Goal: Answer question/provide support: Share knowledge or assist other users

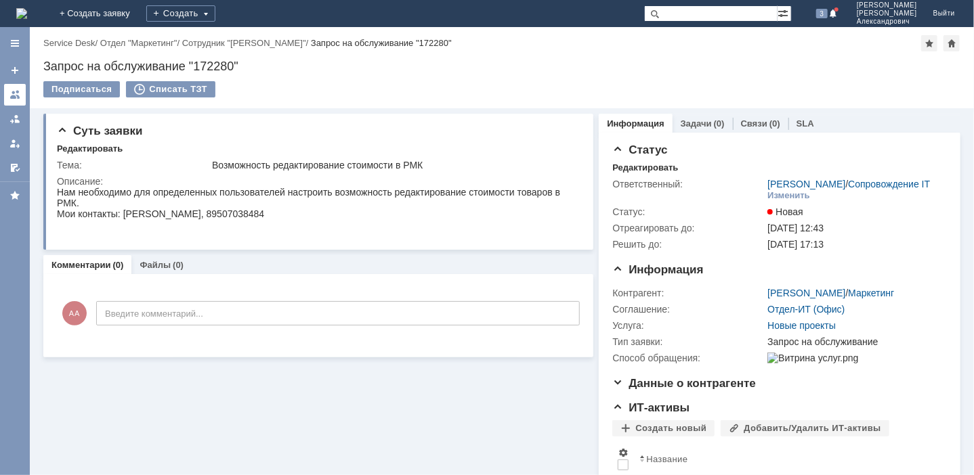
click at [14, 93] on div at bounding box center [14, 94] width 11 height 11
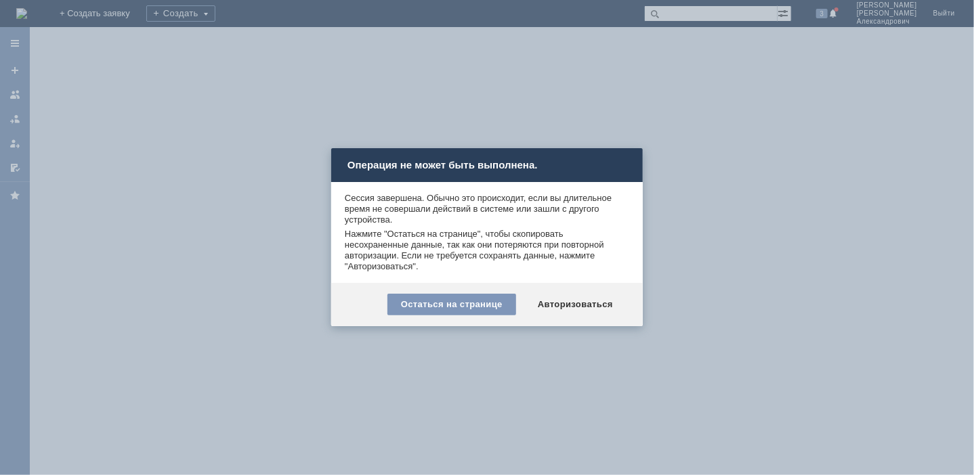
click at [567, 309] on div "Авторизоваться" at bounding box center [575, 305] width 102 height 22
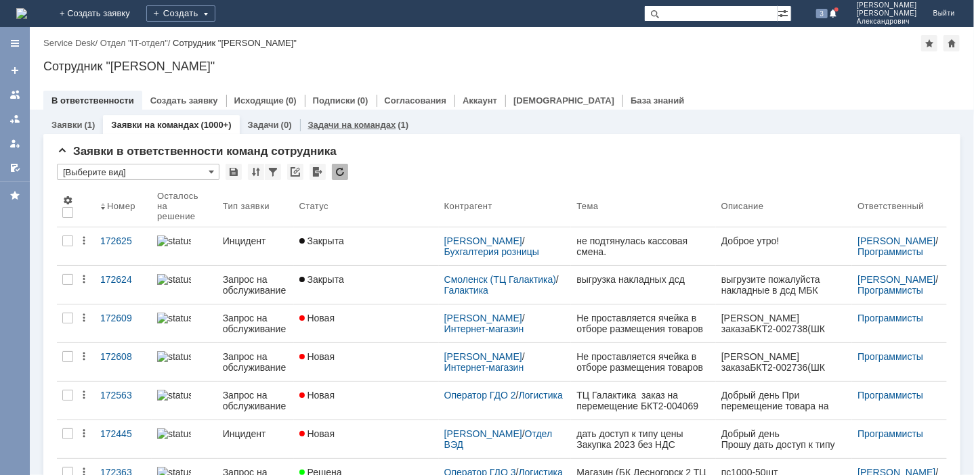
click at [322, 126] on link "Задачи на командах" at bounding box center [352, 125] width 88 height 10
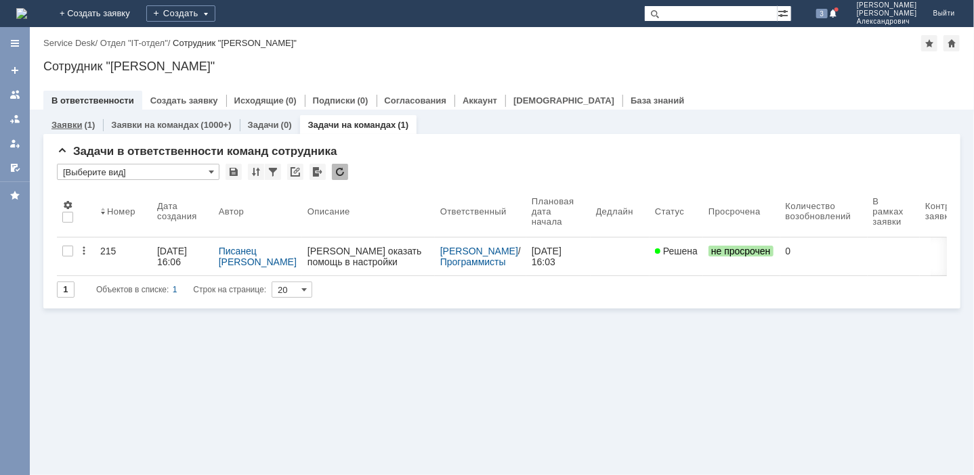
click at [68, 125] on link "Заявки" at bounding box center [66, 125] width 30 height 10
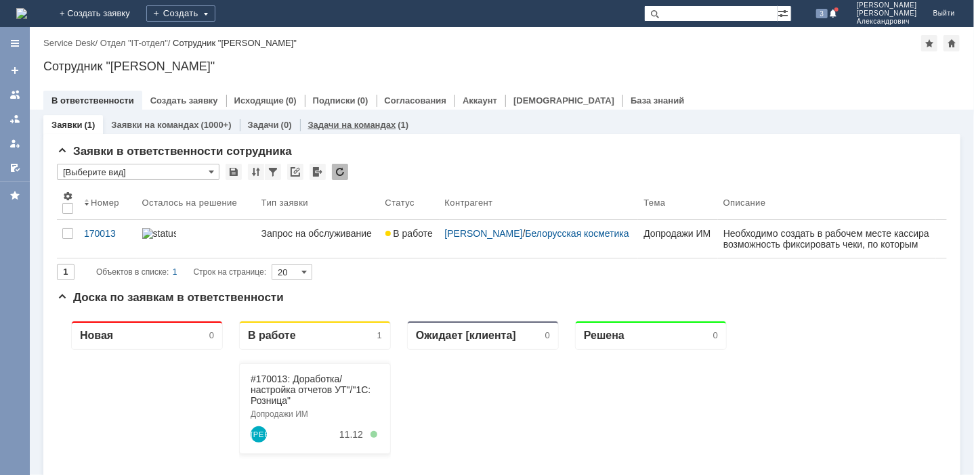
click at [343, 128] on link "Задачи на командах" at bounding box center [352, 125] width 88 height 10
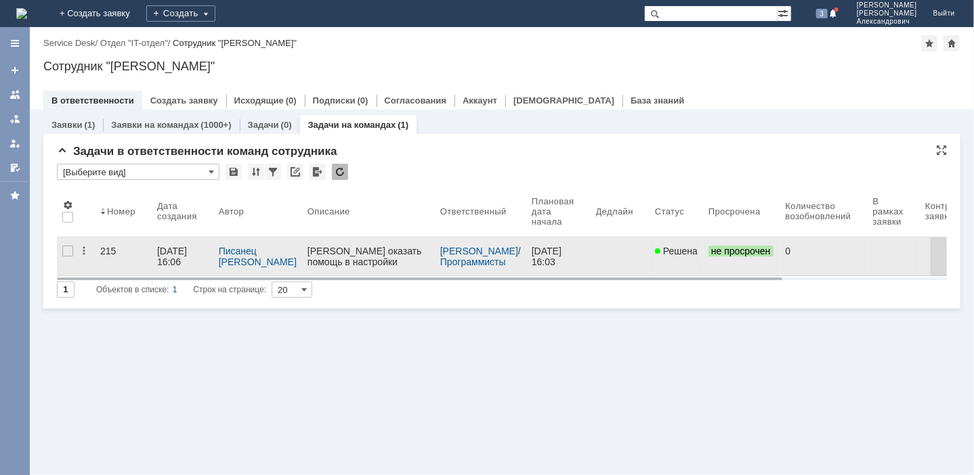
click at [368, 255] on div "Прошу оказать помощь в настройки отчета, который отображал бы:" at bounding box center [368, 266] width 122 height 43
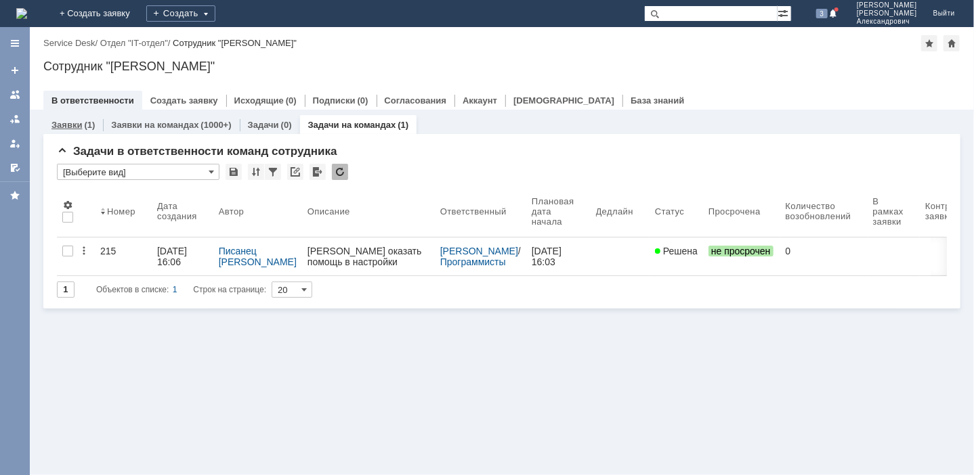
click at [70, 120] on link "Заявки" at bounding box center [66, 125] width 30 height 10
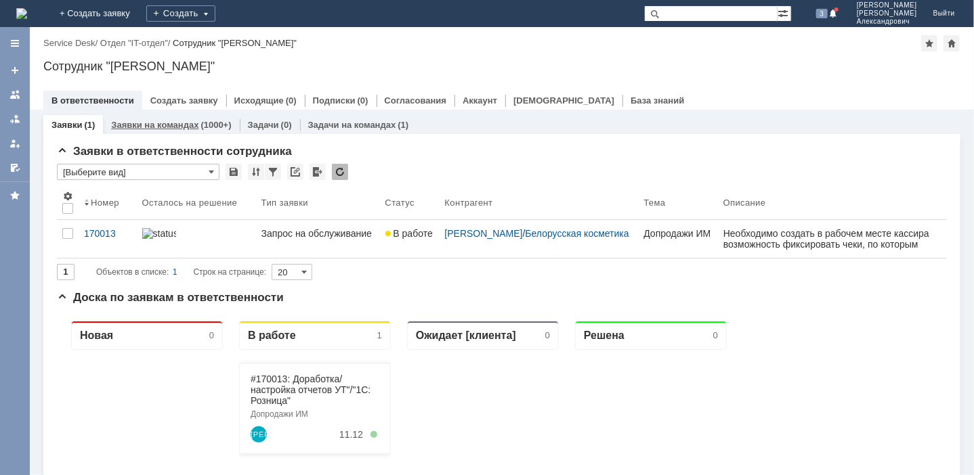
click at [200, 121] on div "(1000+)" at bounding box center [215, 125] width 30 height 10
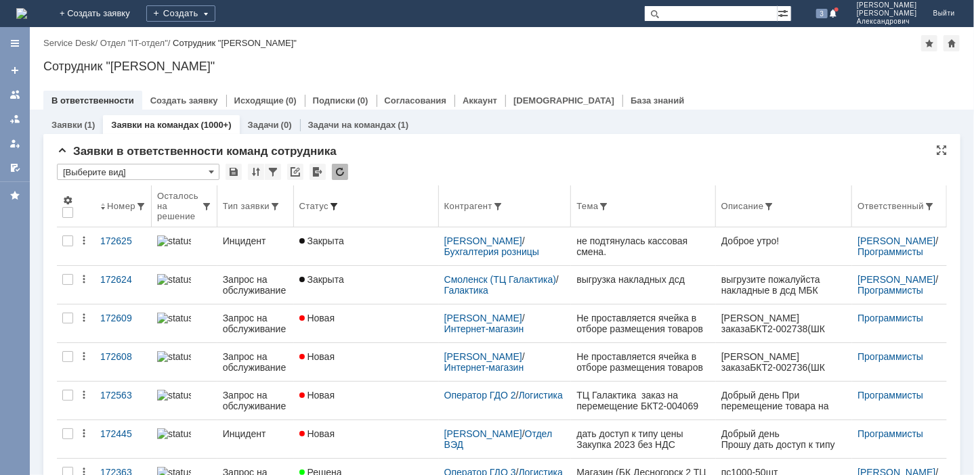
click at [339, 204] on span at bounding box center [333, 206] width 11 height 11
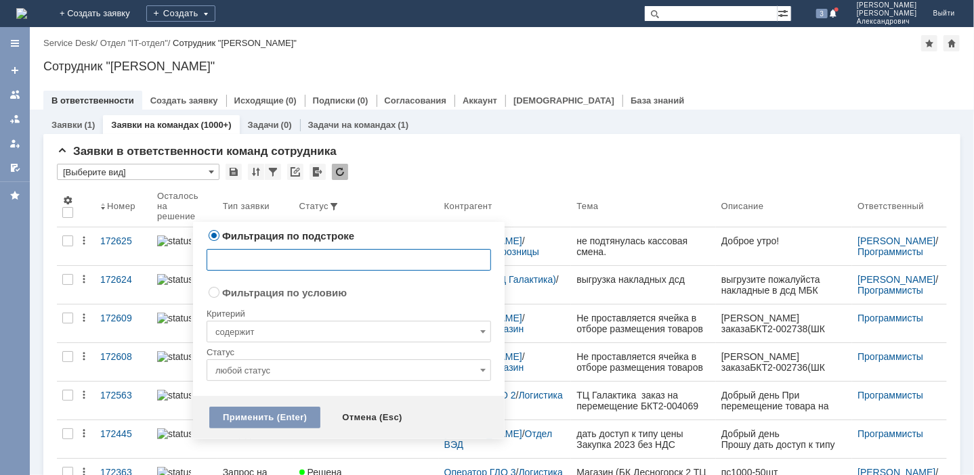
click at [477, 368] on input "любой статус" at bounding box center [349, 371] width 284 height 22
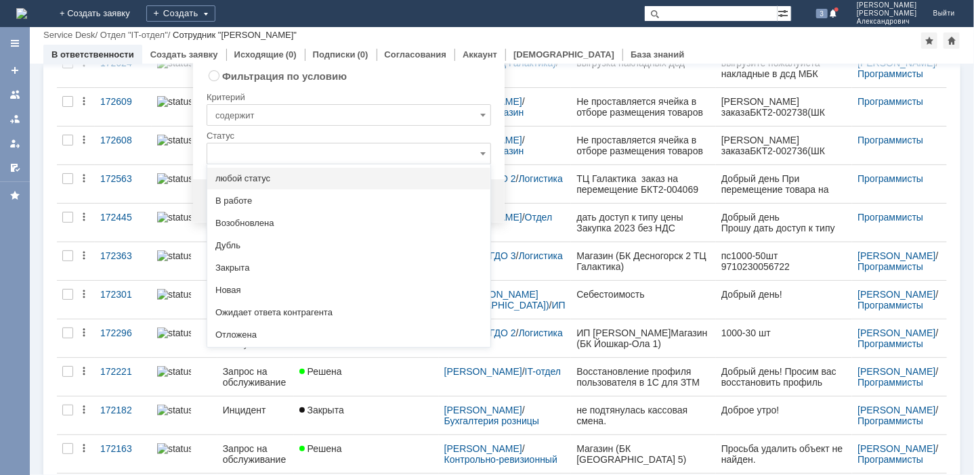
click at [411, 39] on div "Назад | Service Desk / Отдел "IT-отдел" / Сотрудник "Алфёров Алексей Александро…" at bounding box center [501, 35] width 917 height 16
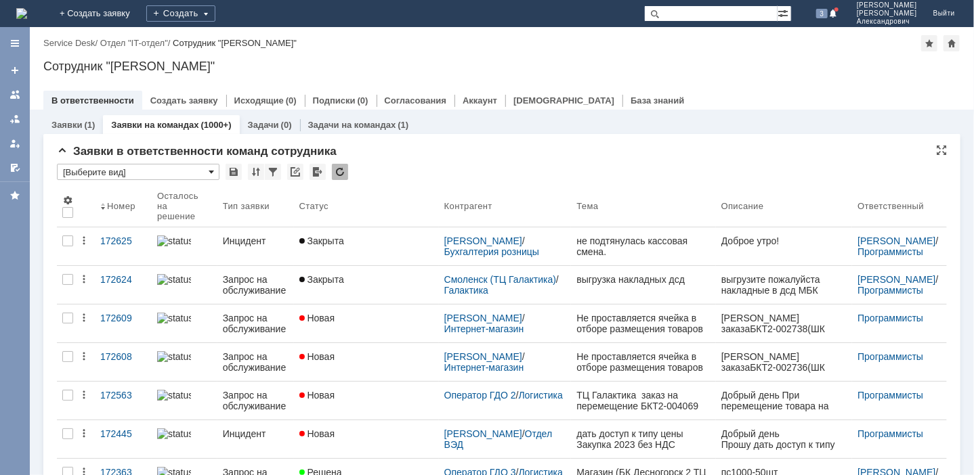
click at [211, 171] on span at bounding box center [211, 172] width 5 height 11
click at [273, 171] on div at bounding box center [273, 172] width 16 height 16
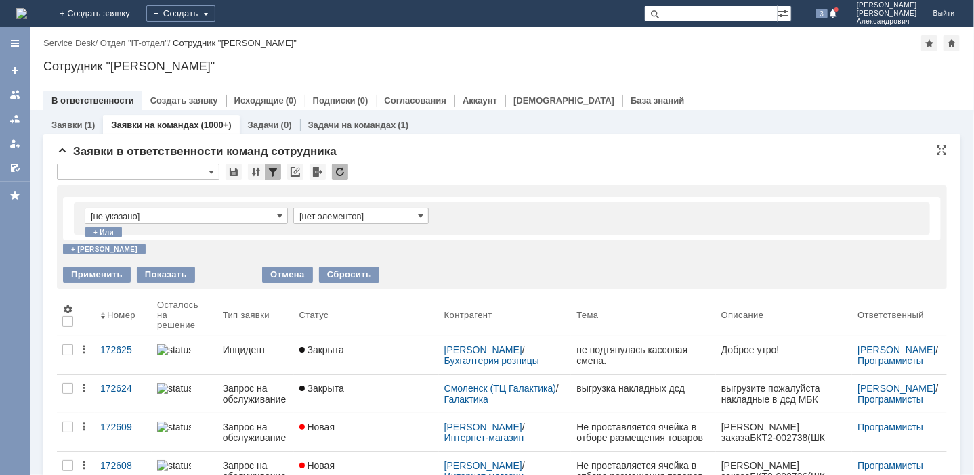
type input "[Выберите вид]"
click at [280, 215] on span at bounding box center [279, 216] width 5 height 11
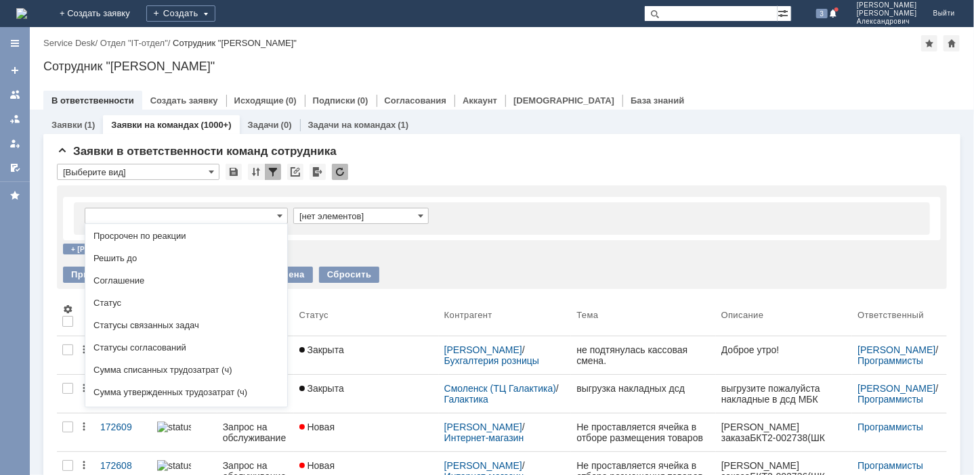
scroll to position [388, 0]
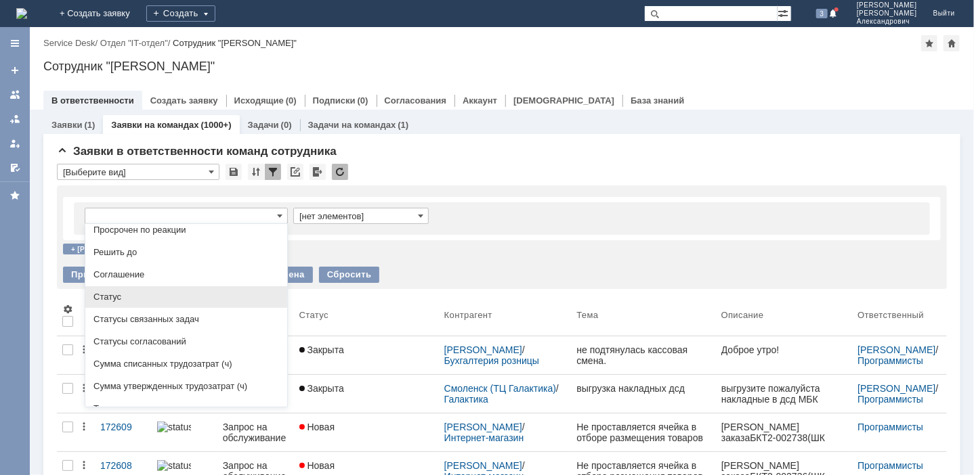
click at [126, 301] on span "Статус" at bounding box center [186, 297] width 186 height 11
type input "Статус"
type input "содержит"
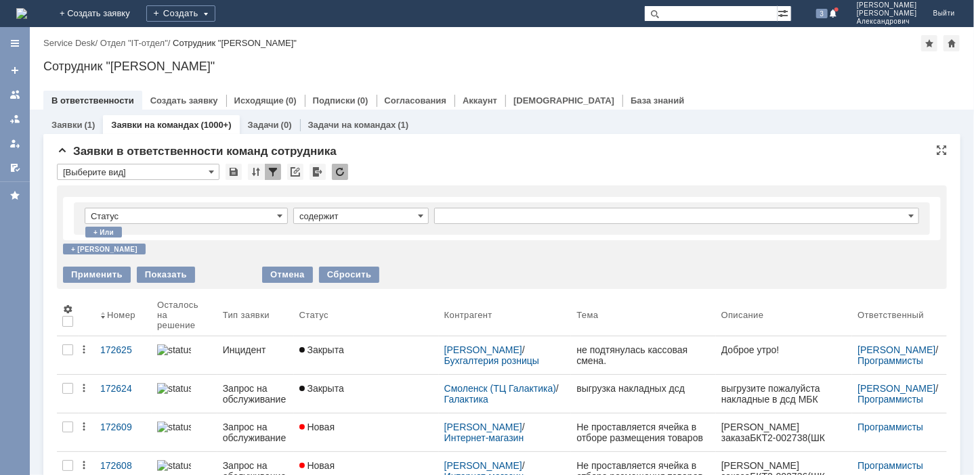
type input "Статус"
click at [352, 217] on input "содержит" at bounding box center [360, 216] width 135 height 16
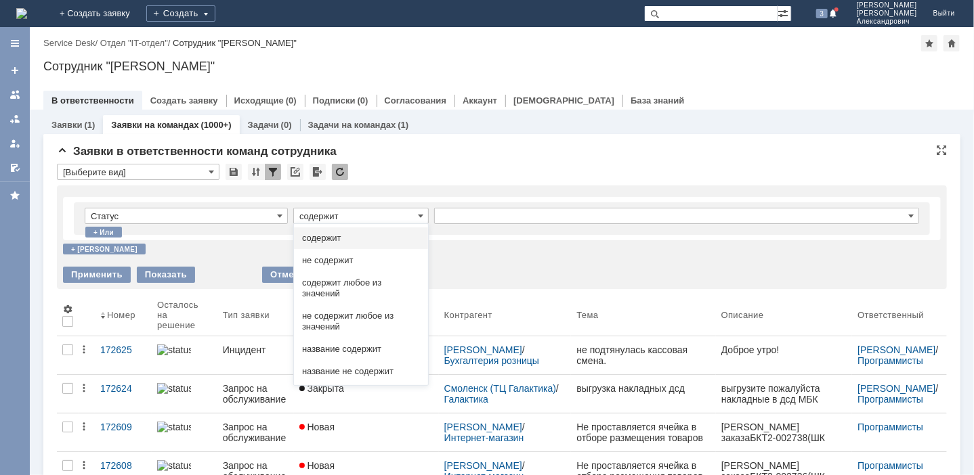
click at [330, 254] on div "не содержит" at bounding box center [361, 261] width 134 height 22
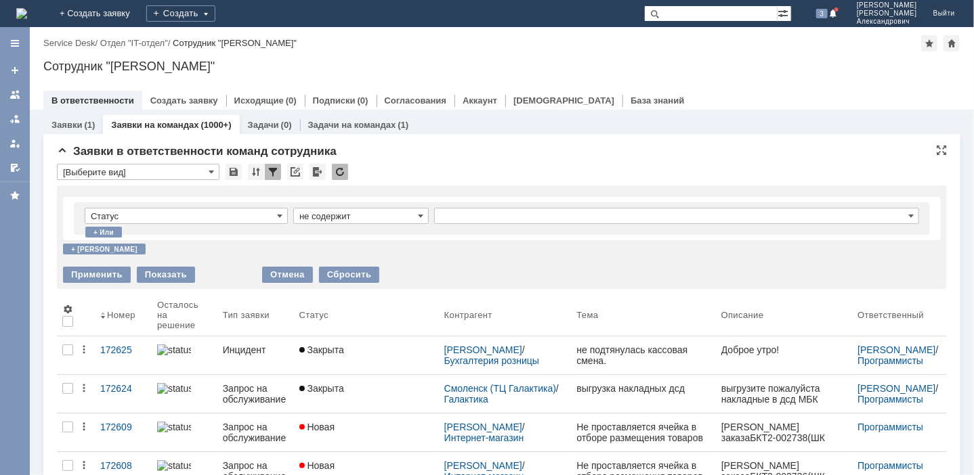
type input "не содержит"
click at [588, 220] on input "text" at bounding box center [676, 216] width 485 height 16
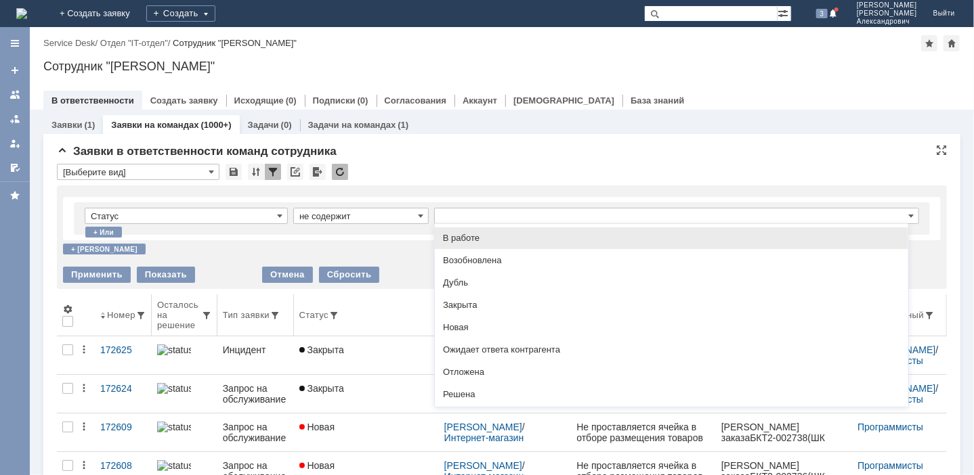
click at [463, 303] on span "Закрыта" at bounding box center [671, 305] width 457 height 11
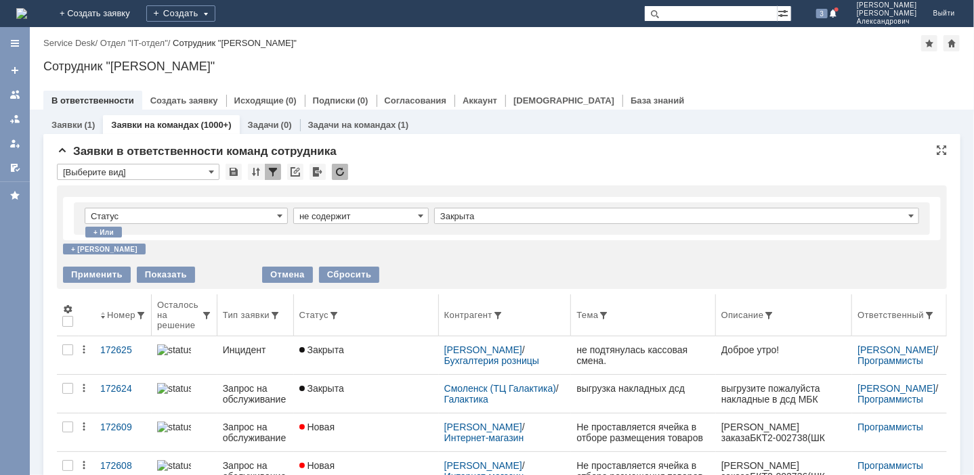
type input "Закрыта"
click at [82, 247] on div "+ и" at bounding box center [104, 249] width 83 height 11
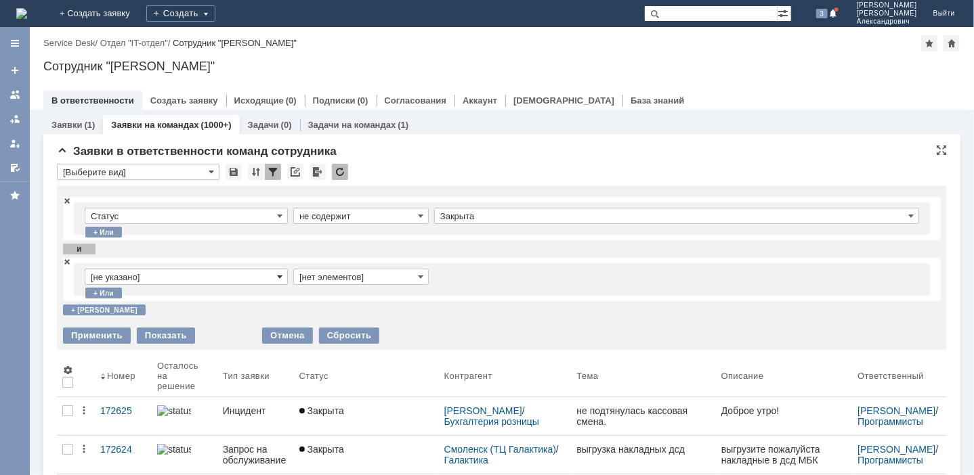
click at [278, 277] on span at bounding box center [279, 277] width 5 height 11
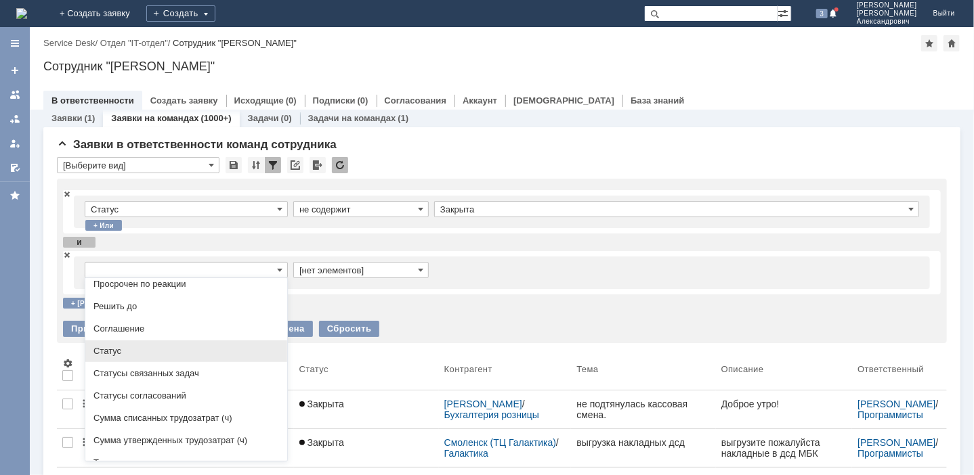
click at [127, 353] on span "Статус" at bounding box center [186, 351] width 186 height 11
type input "Статус"
type input "содержит"
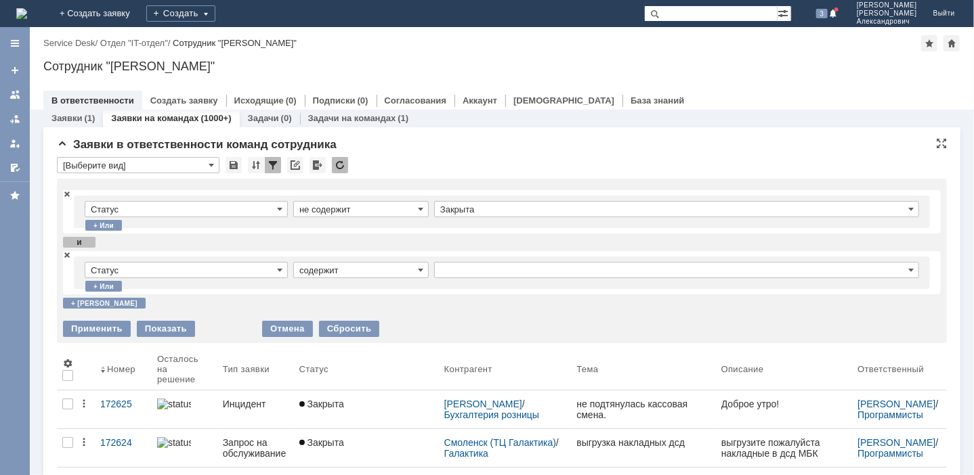
type input "Статус"
click at [370, 274] on input "содержит" at bounding box center [360, 270] width 135 height 16
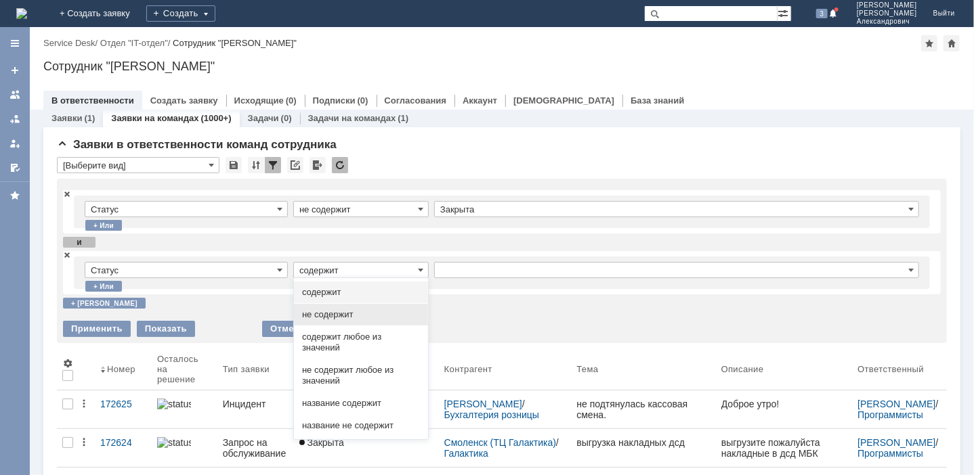
click at [341, 309] on span "не содержит" at bounding box center [361, 314] width 118 height 11
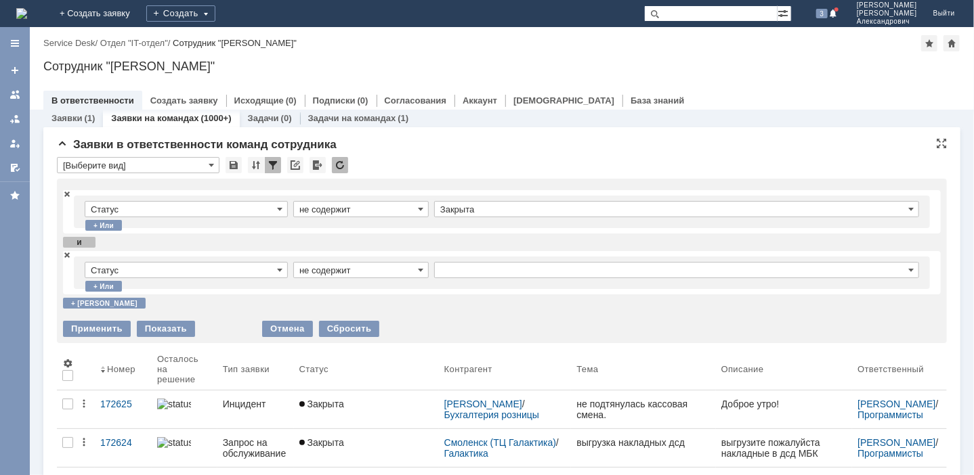
type input "не содержит"
click at [481, 268] on input "text" at bounding box center [676, 270] width 485 height 16
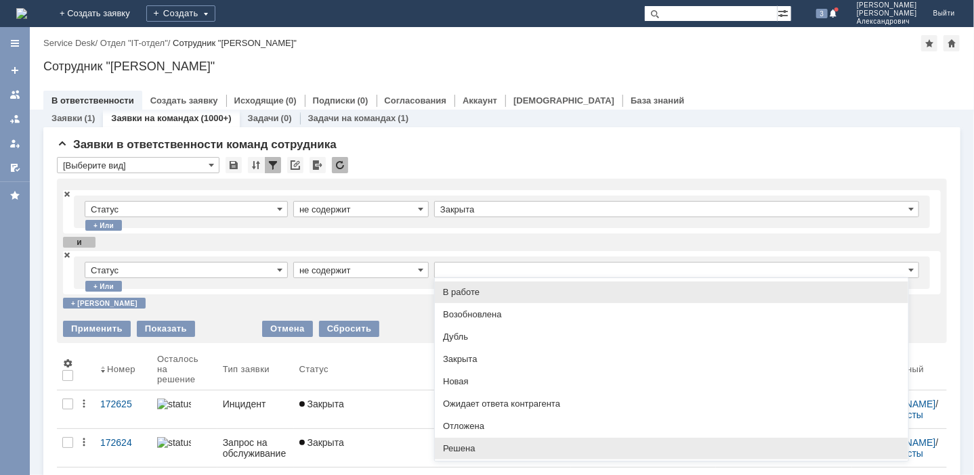
click at [460, 446] on span "Решена" at bounding box center [671, 449] width 457 height 11
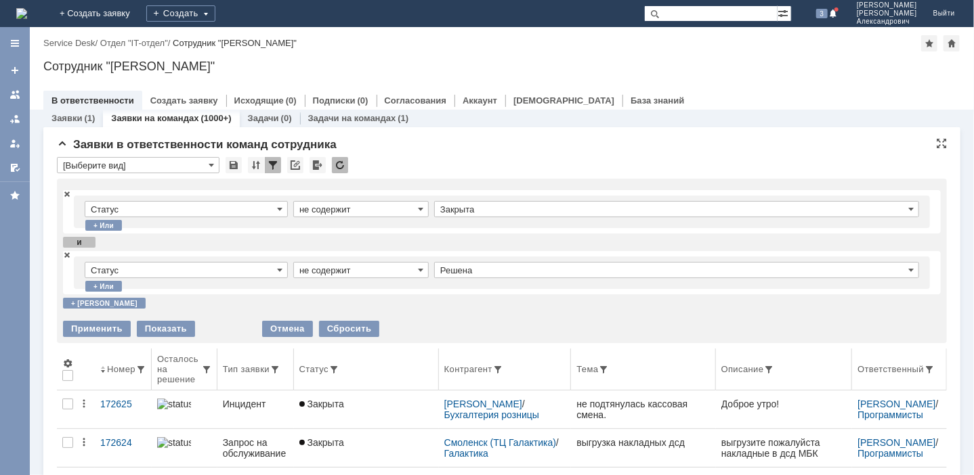
type input "Решена"
click at [92, 328] on div "Применить" at bounding box center [97, 329] width 68 height 16
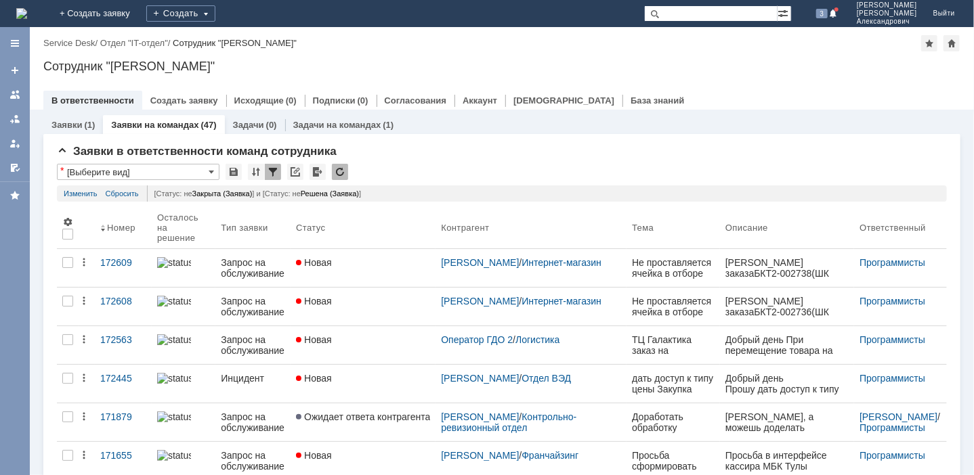
scroll to position [0, 0]
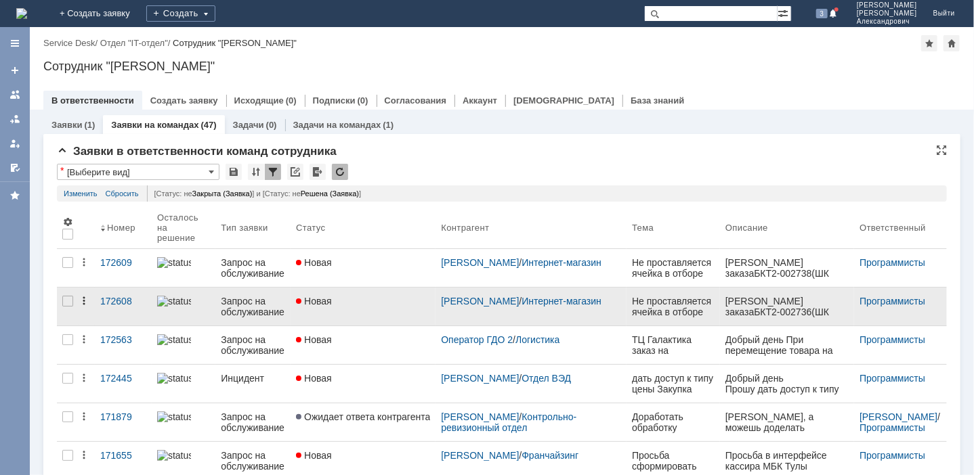
click at [84, 303] on icon at bounding box center [84, 301] width 2 height 8
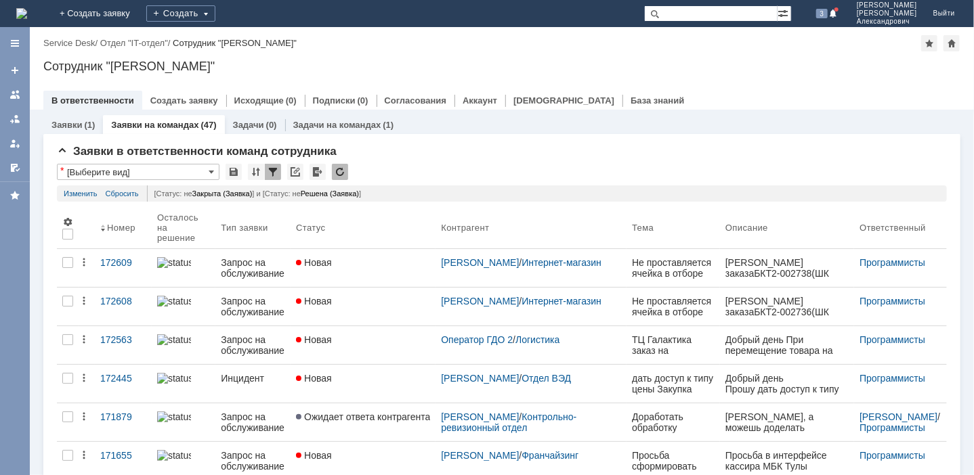
drag, startPoint x: 391, startPoint y: 230, endPoint x: 951, endPoint y: 205, distance: 560.0
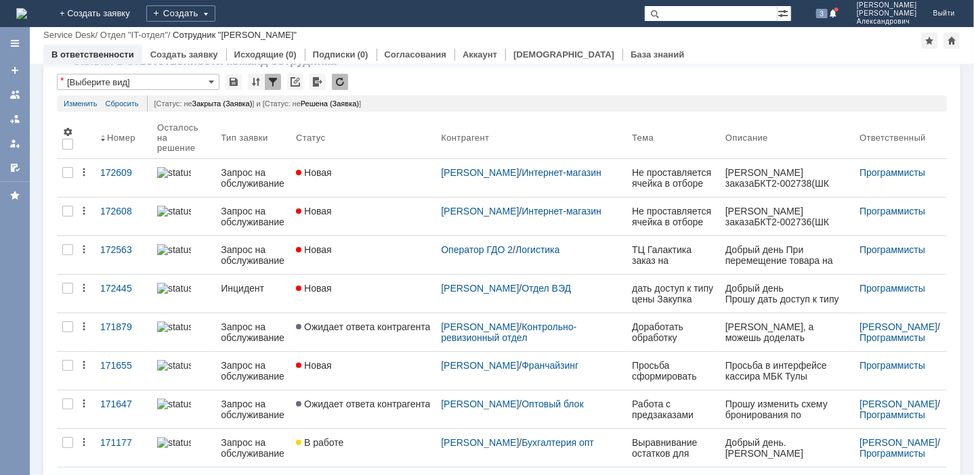
scroll to position [68, 0]
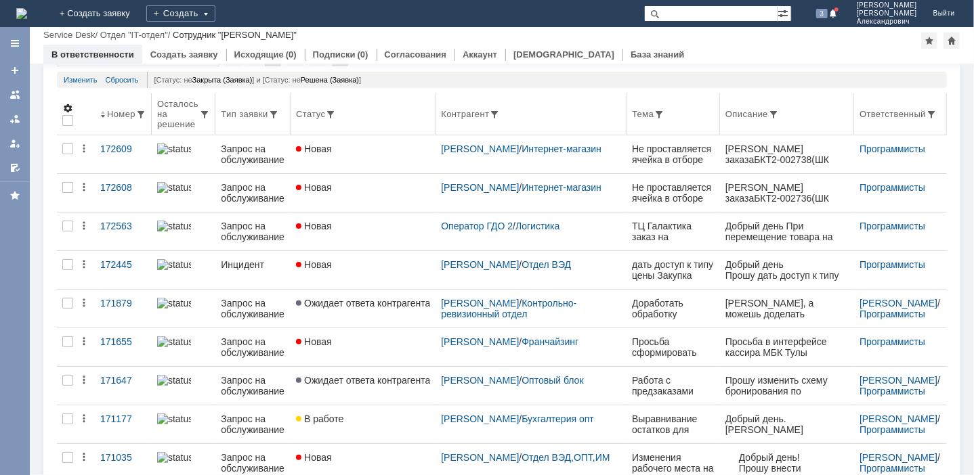
click at [63, 106] on span at bounding box center [67, 108] width 11 height 11
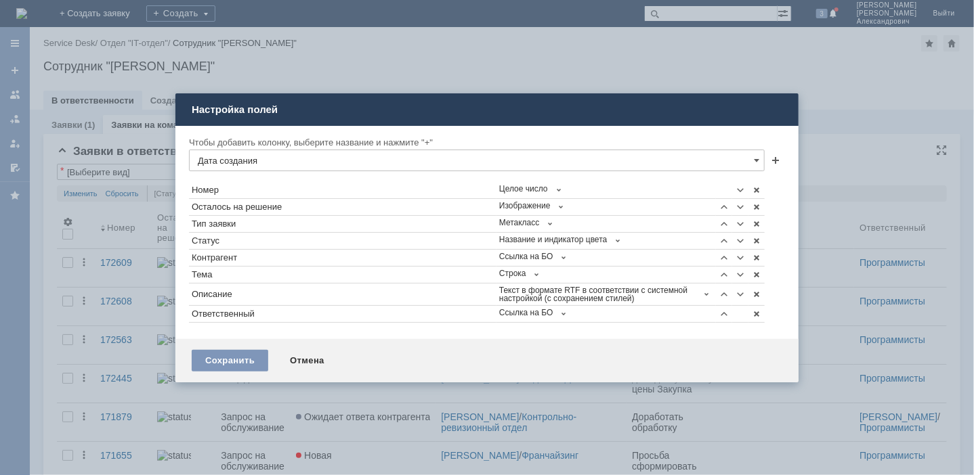
scroll to position [0, 0]
click at [758, 163] on span at bounding box center [756, 160] width 5 height 11
click at [243, 184] on span "Дата создания" at bounding box center [477, 185] width 558 height 11
click at [775, 158] on span at bounding box center [775, 161] width 11 height 11
type input "Услуга"
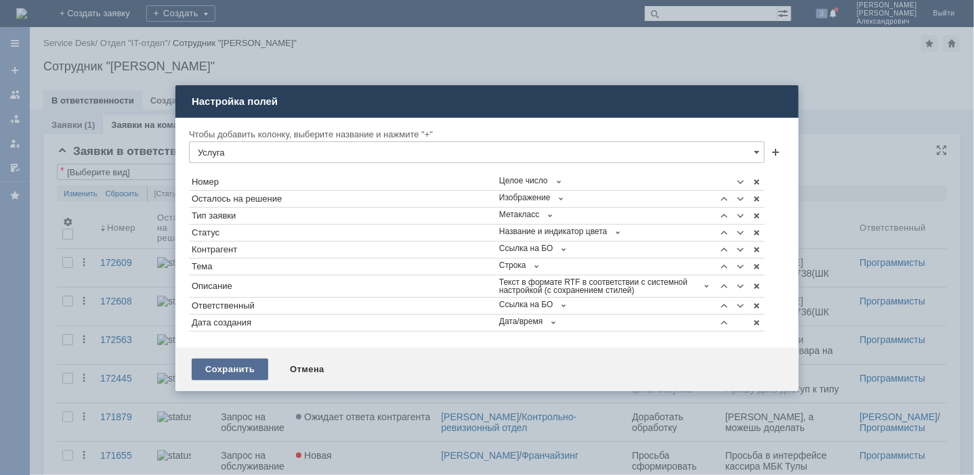
click at [217, 377] on div "Сохранить" at bounding box center [230, 370] width 77 height 22
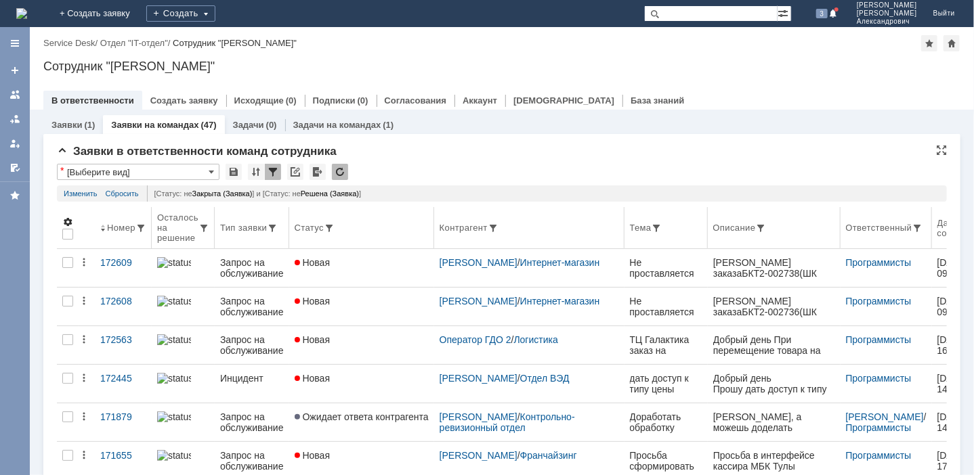
click at [62, 220] on span at bounding box center [67, 222] width 11 height 11
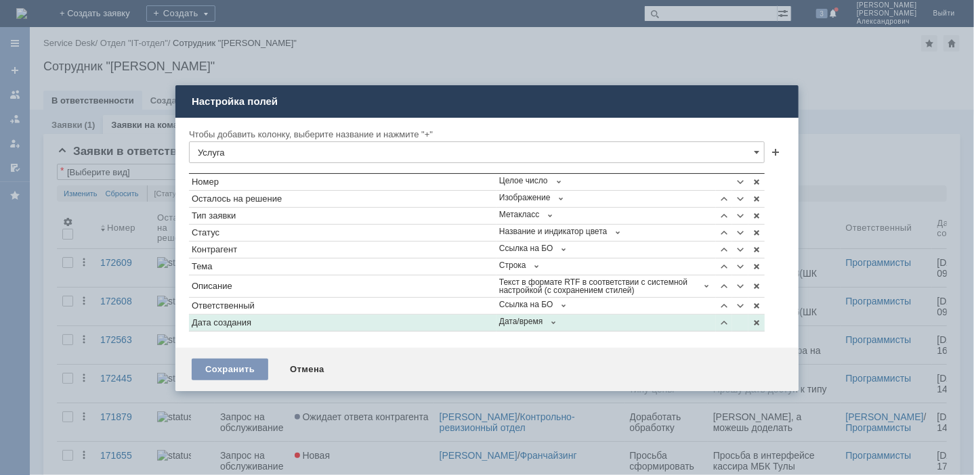
type input "Услуга"
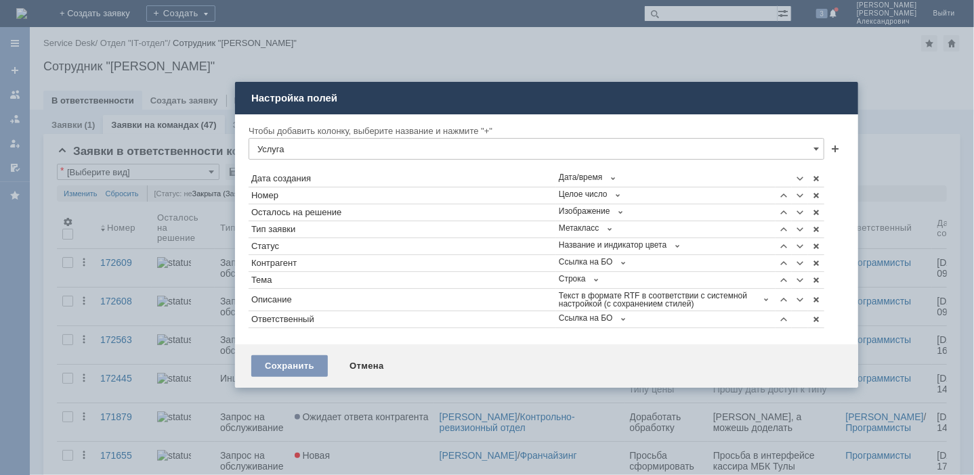
drag, startPoint x: 263, startPoint y: 106, endPoint x: 320, endPoint y: 102, distance: 57.7
click at [322, 102] on div "Настройка полей" at bounding box center [547, 98] width 593 height 15
click at [289, 362] on div "Сохранить" at bounding box center [289, 367] width 77 height 22
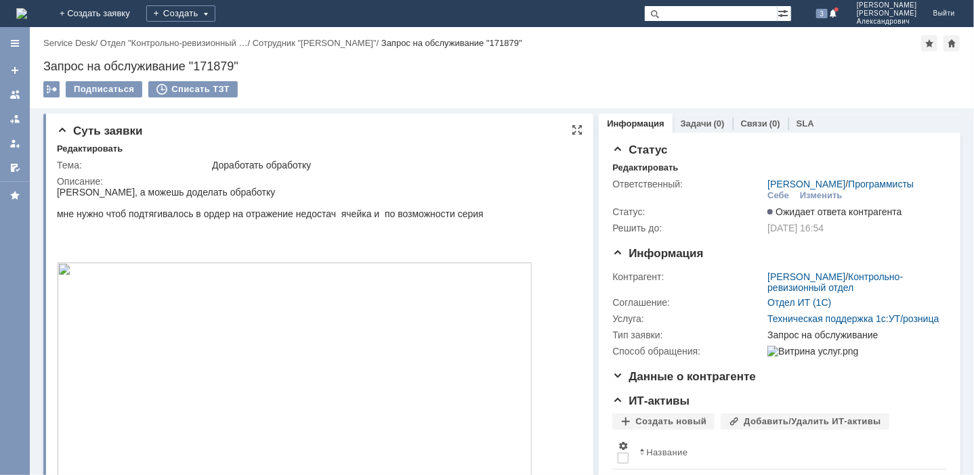
click at [178, 333] on img at bounding box center [293, 372] width 475 height 221
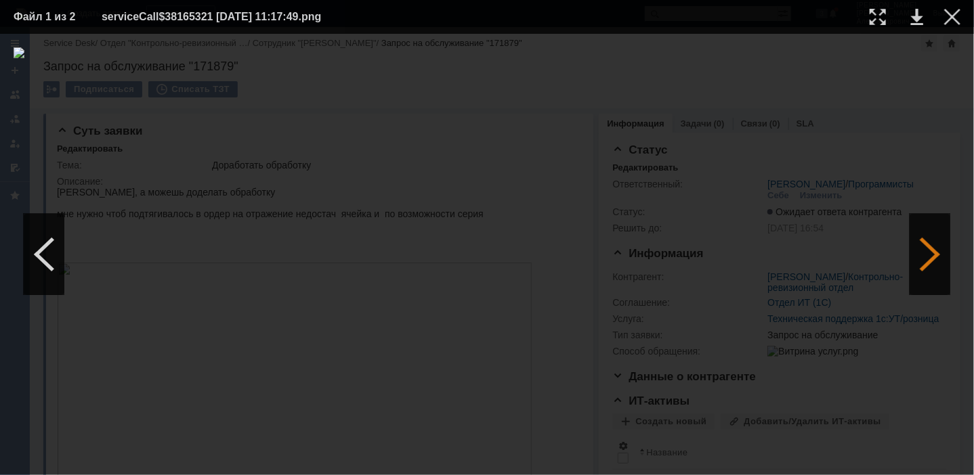
click at [933, 263] on div at bounding box center [929, 254] width 41 height 81
click at [932, 263] on div at bounding box center [929, 254] width 41 height 81
click at [49, 231] on div at bounding box center [44, 254] width 41 height 81
click at [49, 234] on div at bounding box center [44, 254] width 41 height 81
click at [944, 20] on div at bounding box center [952, 17] width 16 height 16
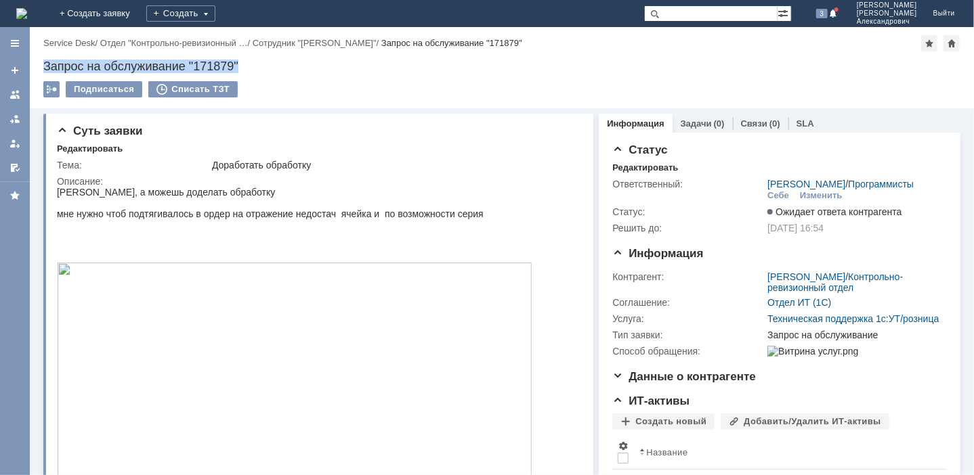
drag, startPoint x: 43, startPoint y: 64, endPoint x: 238, endPoint y: 58, distance: 195.2
click at [238, 58] on div "Назад | Service Desk / Отдел "Контрольно-ревизионный … / Сотрудник "Рогожина На…" at bounding box center [502, 67] width 944 height 81
copy div "Запрос на обслуживание "171879""
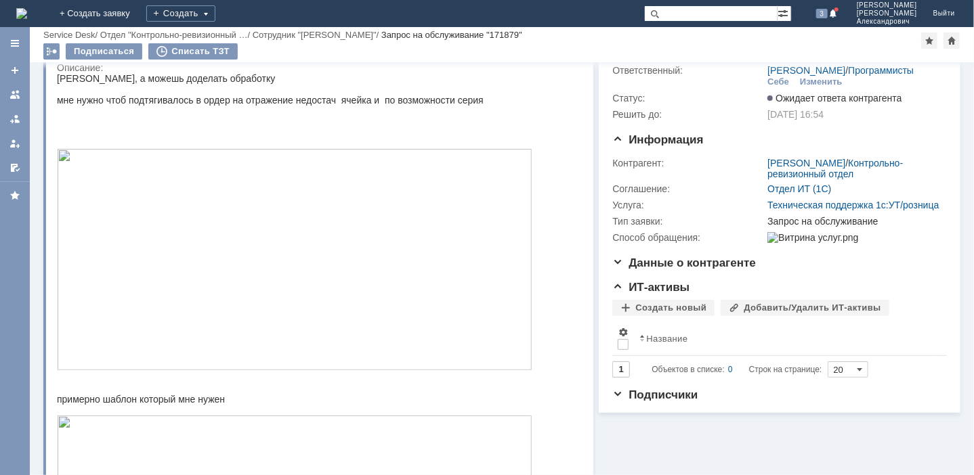
scroll to position [135, 0]
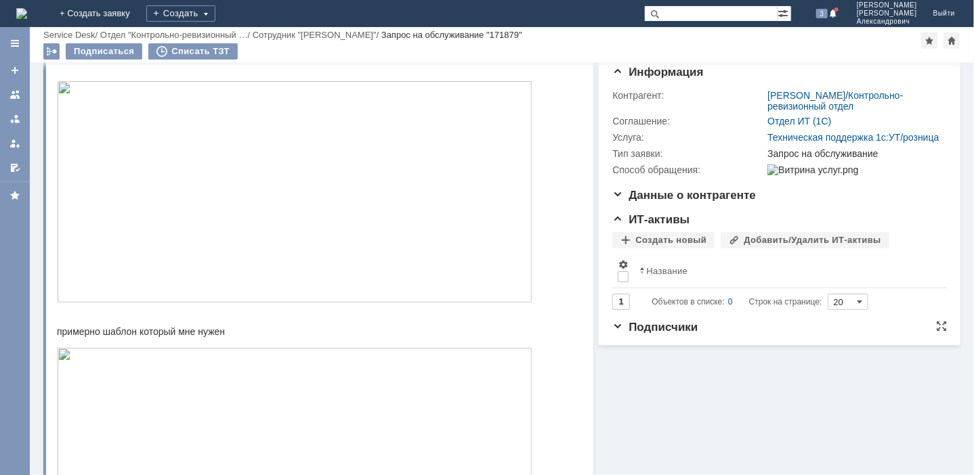
click at [656, 334] on span "Подписчики" at bounding box center [654, 327] width 85 height 13
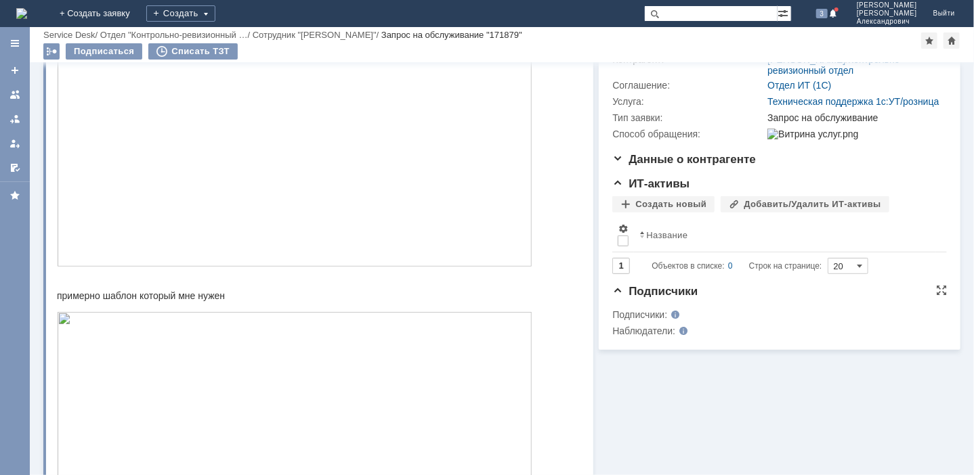
scroll to position [203, 0]
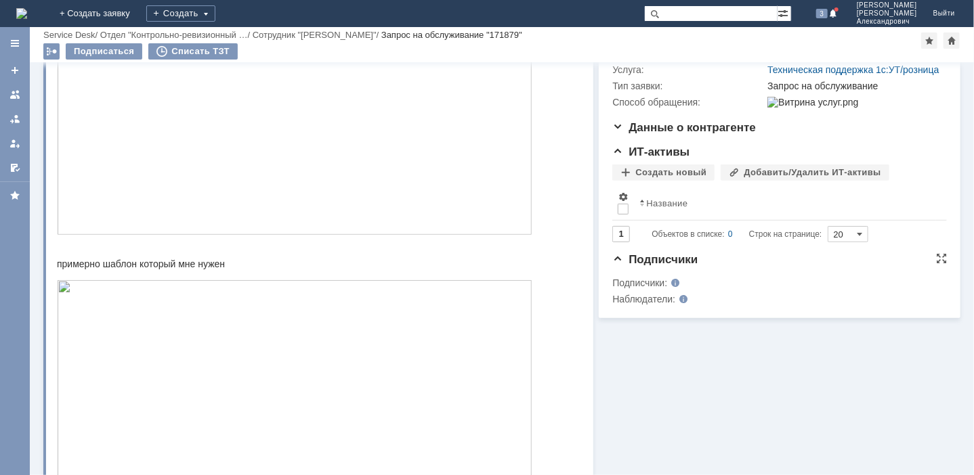
click at [614, 266] on span "Подписчики" at bounding box center [654, 259] width 85 height 13
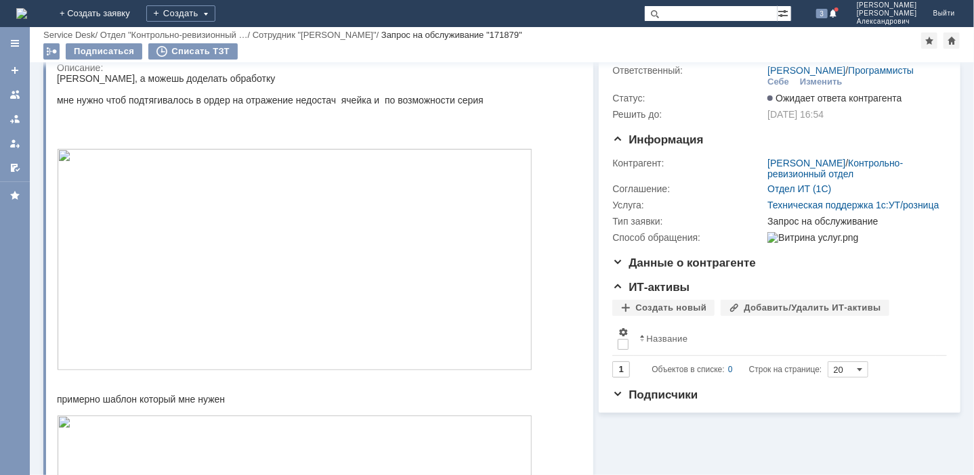
scroll to position [0, 0]
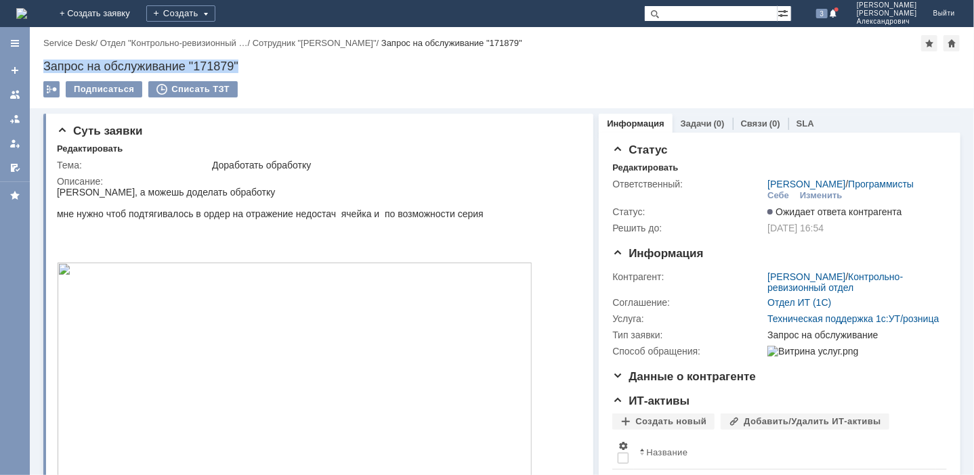
drag, startPoint x: 241, startPoint y: 64, endPoint x: 39, endPoint y: 64, distance: 201.8
click at [39, 64] on div "Назад | Service Desk / Отдел "Контрольно-ревизионный … / Сотрудник "Рогожина На…" at bounding box center [502, 67] width 944 height 81
copy div "Запрос на обслуживание "171879""
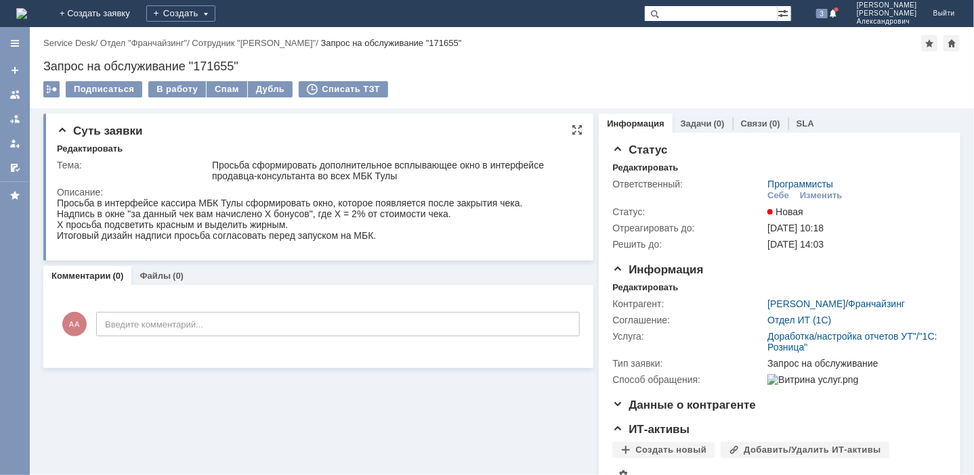
click at [368, 236] on div "Итоговый дизайн надписи просьба согласовать перед запуском на МБК." at bounding box center [289, 235] width 466 height 11
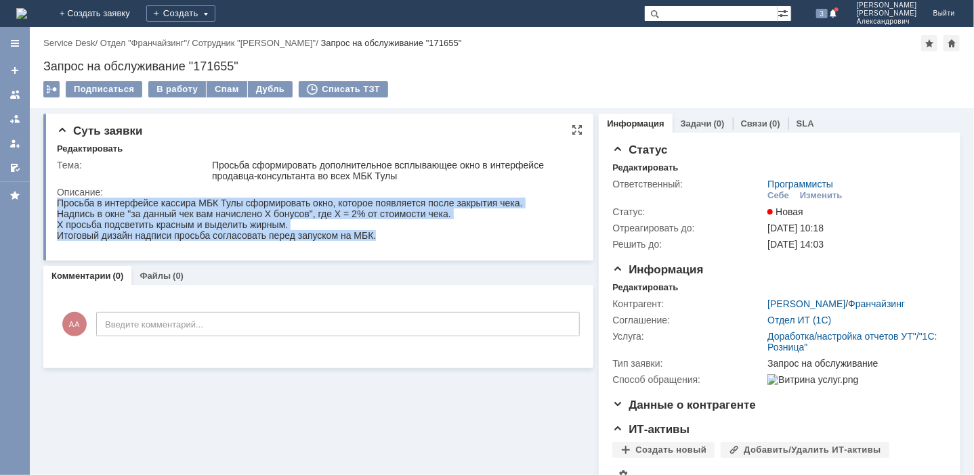
drag, startPoint x: 392, startPoint y: 241, endPoint x: 49, endPoint y: 60, distance: 387.4
click at [56, 197] on html "Просьба в интерфейсе кассира МБК Тулы сформировать окно, которое появляется пос…" at bounding box center [313, 218] width 514 height 43
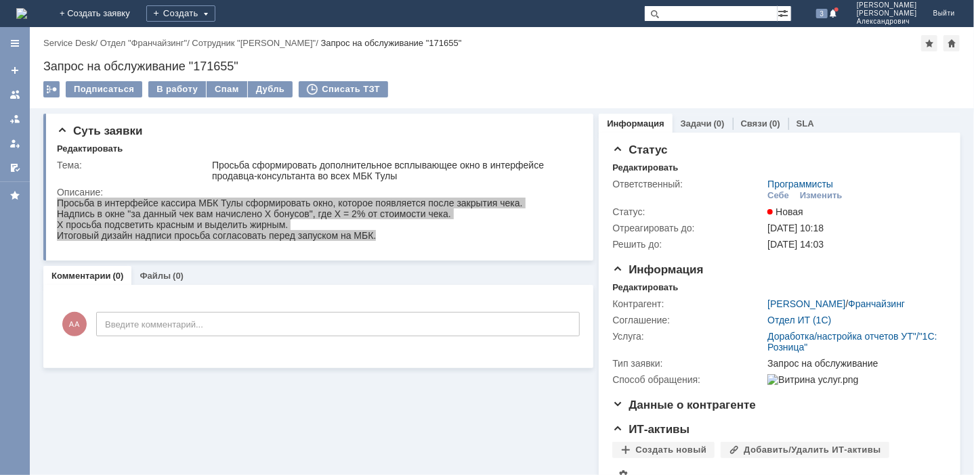
drag, startPoint x: -7, startPoint y: -137, endPoint x: 43, endPoint y: 62, distance: 204.5
click at [43, 62] on div "Назад | Service Desk / Отдел "Франчайзинг" / Сотрудник "[PERSON_NAME]" / Запрос…" at bounding box center [502, 67] width 944 height 81
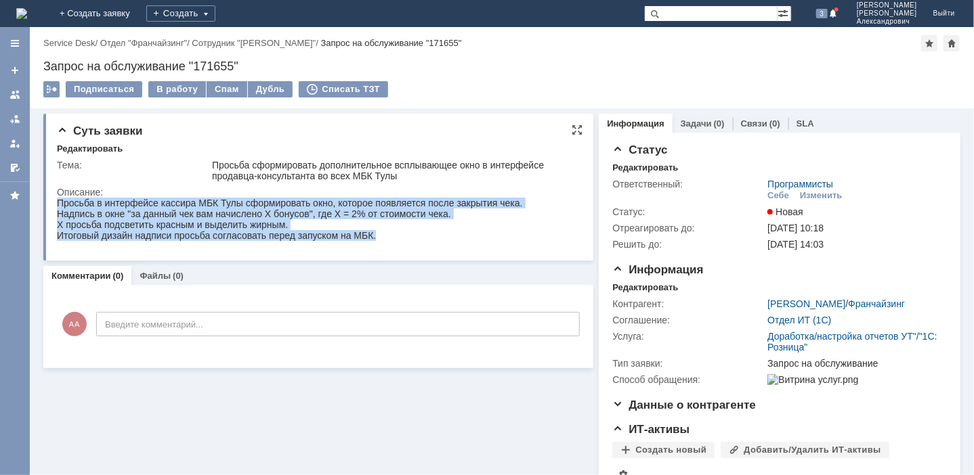
click at [318, 221] on div "X просьба подсветить красным и выделить жирным." at bounding box center [289, 224] width 466 height 11
click at [384, 233] on div "Итоговый дизайн надписи просьба согласовать перед запуском на МБК." at bounding box center [289, 235] width 466 height 11
drag, startPoint x: 373, startPoint y: 238, endPoint x: 81, endPoint y: 86, distance: 329.5
click at [81, 197] on html "Просьба в интерфейсе кассира МБК Тулы сформировать окно, которое появляется пос…" at bounding box center [313, 218] width 514 height 43
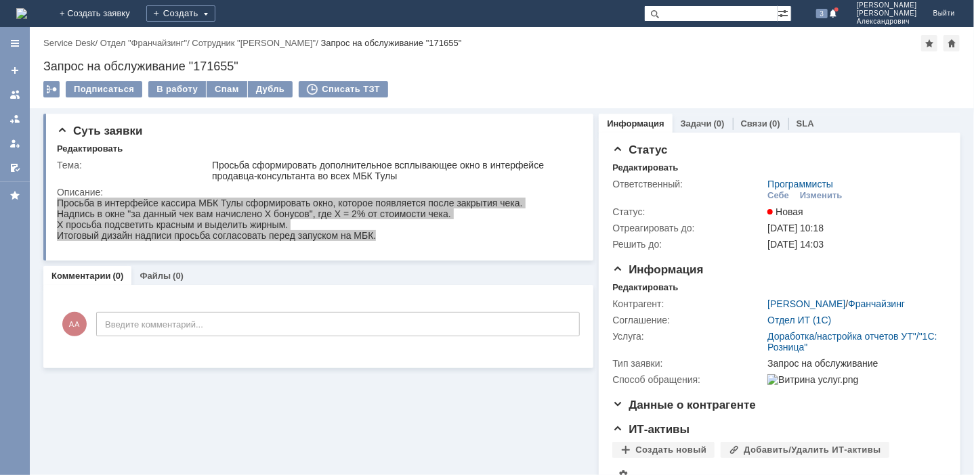
drag, startPoint x: 24, startPoint y: -111, endPoint x: 43, endPoint y: 49, distance: 161.5
click at [43, 49] on div "Назад | Service Desk / Отдел "Франчайзинг" / Сотрудник "[PERSON_NAME]" / Запрос…" at bounding box center [502, 67] width 944 height 81
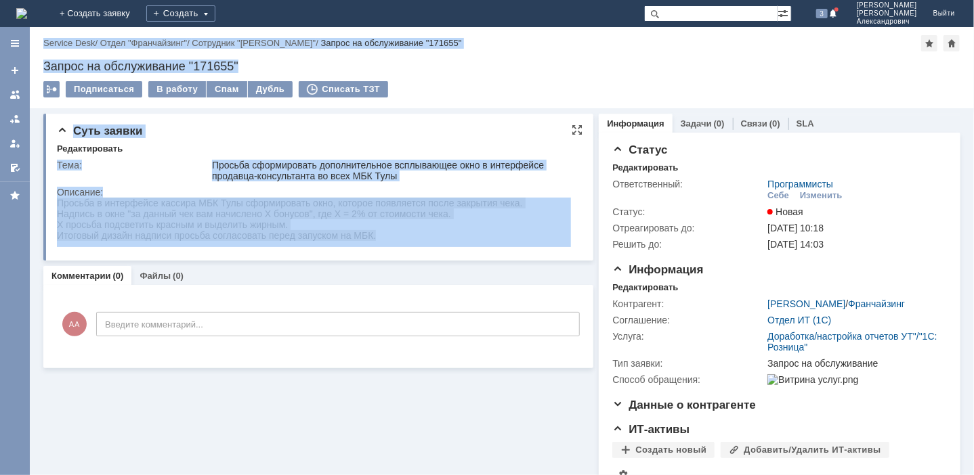
drag, startPoint x: 93, startPoint y: 236, endPoint x: 392, endPoint y: 237, distance: 298.7
copy div "Service Desk / Отдел "Франчайзинг" / Сотрудник "[PERSON_NAME]" / Запрос на обсл…"
click at [140, 179] on td "Тема:" at bounding box center [133, 170] width 152 height 27
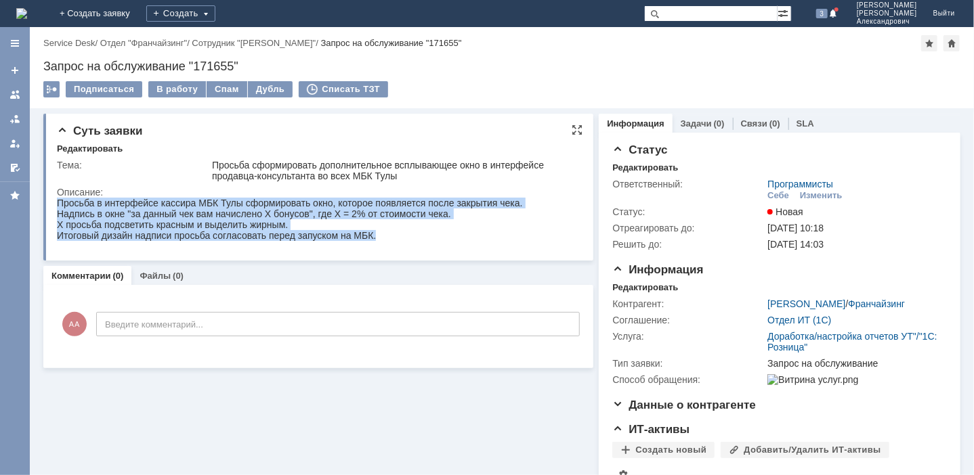
click at [139, 214] on div "Надпись в окне "за данный чек вам начислено X бонусов", где Х = 2% от стоимости…" at bounding box center [289, 213] width 466 height 11
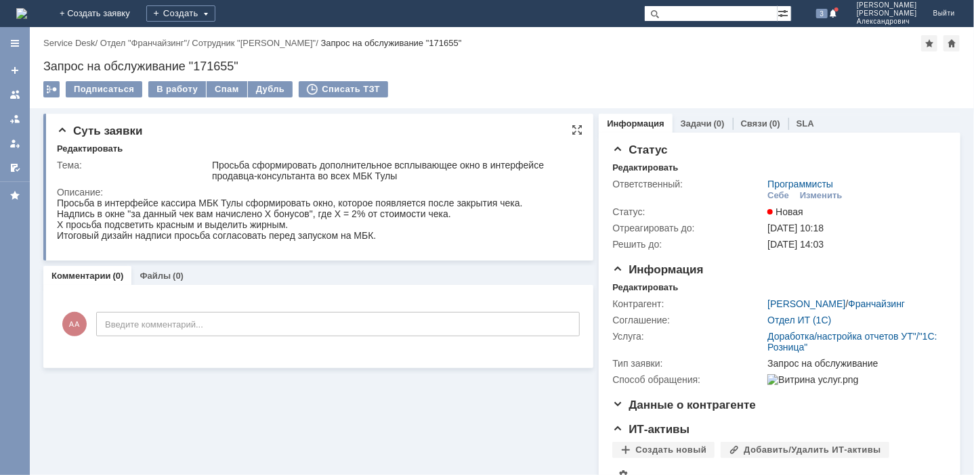
click at [129, 213] on div "Надпись в окне "за данный чек вам начислено X бонусов", где Х = 2% от стоимости…" at bounding box center [289, 213] width 466 height 11
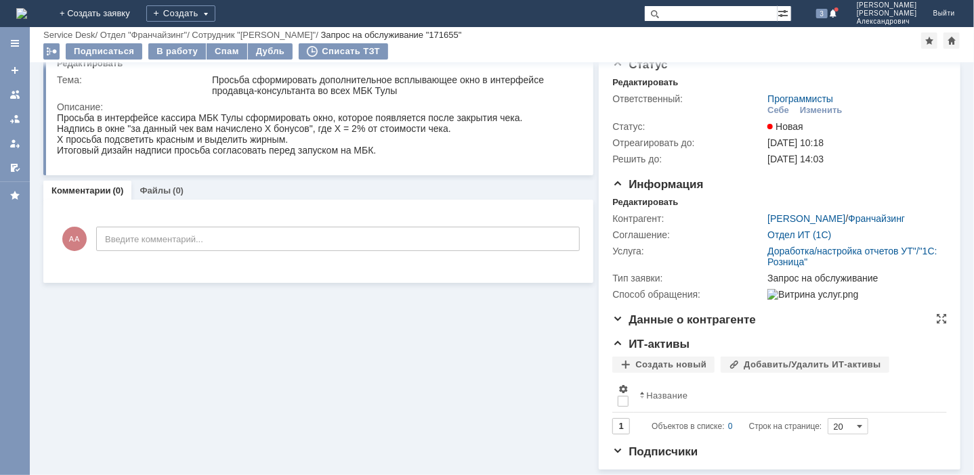
scroll to position [48, 0]
click at [612, 318] on span "Данные о контрагенте" at bounding box center [684, 320] width 144 height 13
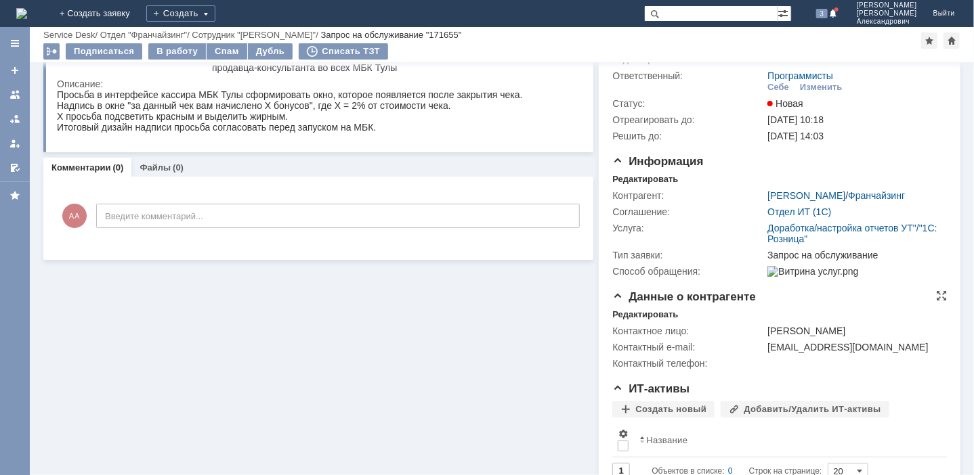
click at [613, 303] on span "Данные о контрагенте" at bounding box center [684, 297] width 144 height 13
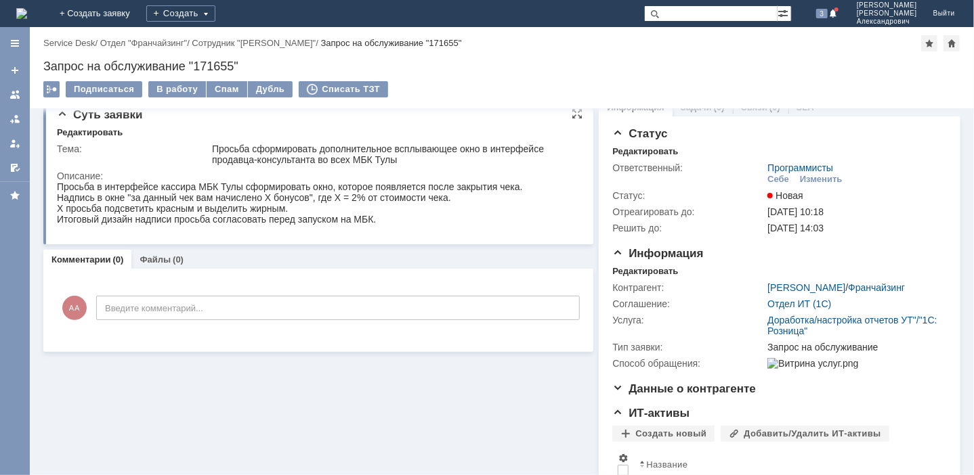
scroll to position [0, 0]
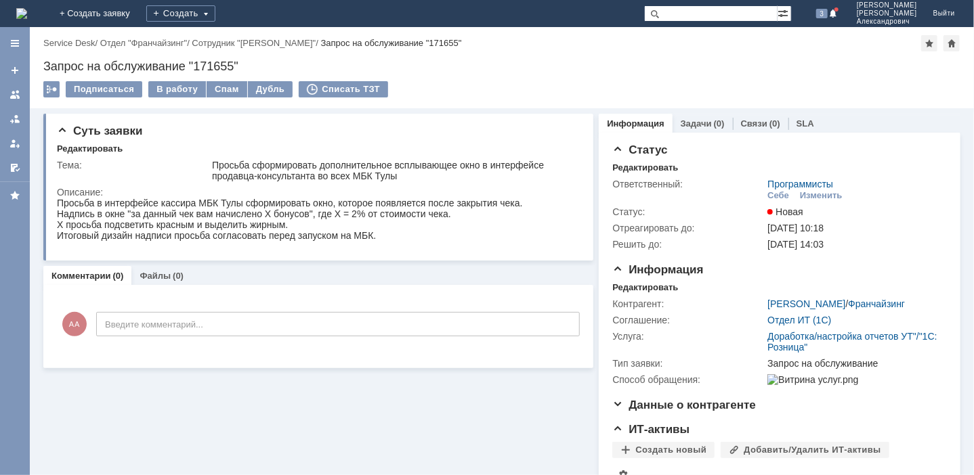
click at [242, 215] on div "Надпись в окне "за данный чек вам начислено X бонусов", где Х = 2% от стоимости…" at bounding box center [289, 213] width 466 height 11
drag, startPoint x: 403, startPoint y: 230, endPoint x: 278, endPoint y: 225, distance: 124.7
click at [278, 225] on div "X просьба подсветить красным и выделить жирным." at bounding box center [289, 224] width 466 height 11
drag, startPoint x: 278, startPoint y: 225, endPoint x: 398, endPoint y: 233, distance: 119.5
click at [398, 233] on body "Просьба в интерфейсе кассира МБК Тулы сформировать окно, которое появляется пос…" at bounding box center [289, 218] width 466 height 43
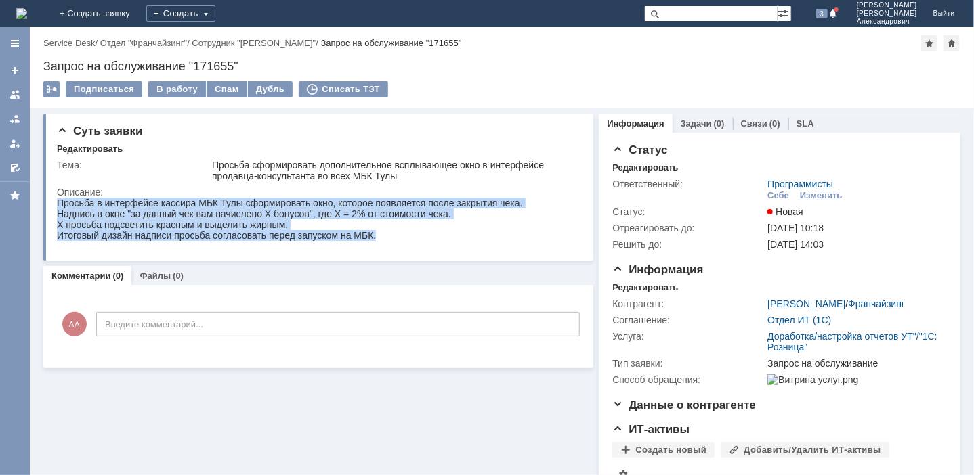
drag, startPoint x: 383, startPoint y: 240, endPoint x: 56, endPoint y: 188, distance: 331.2
click at [56, 197] on html "Просьба в интерфейсе кассира МБК Тулы сформировать окно, которое появляется пос…" at bounding box center [313, 218] width 514 height 43
drag, startPoint x: 56, startPoint y: 188, endPoint x: 85, endPoint y: 211, distance: 37.1
copy body "Просьба в интерфейсе кассира МБК Тулы сформировать окно, которое появляется пос…"
click at [165, 221] on div "X просьба подсветить красным и выделить жирным." at bounding box center [289, 224] width 466 height 11
